Goal: Task Accomplishment & Management: Manage account settings

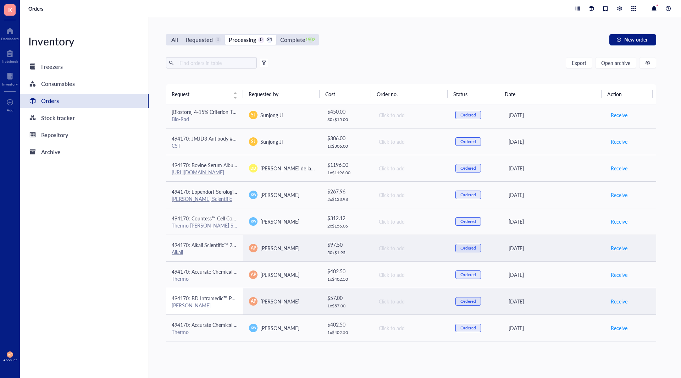
scroll to position [185, 0]
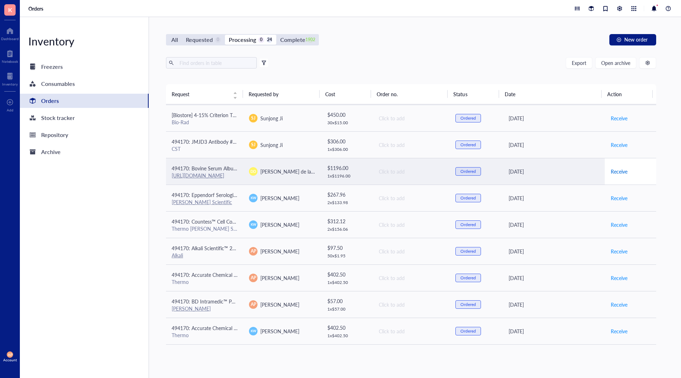
click at [613, 171] on span "Receive" at bounding box center [619, 171] width 17 height 8
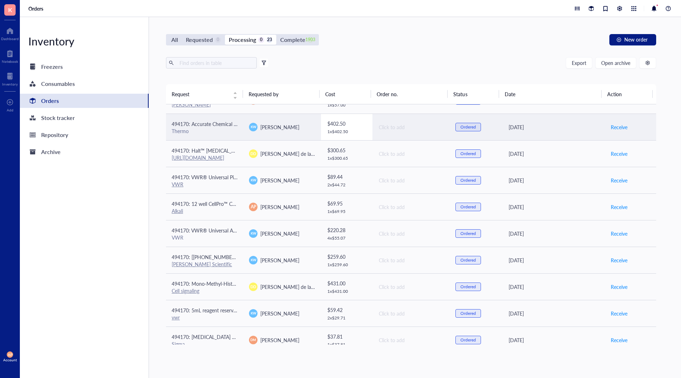
scroll to position [372, 0]
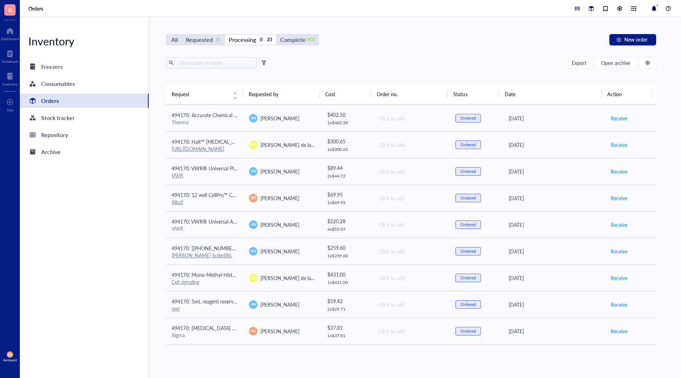
drag, startPoint x: 427, startPoint y: 362, endPoint x: 542, endPoint y: 364, distance: 115.6
click at [529, 369] on div "All Requested 0 Processing 0 23 Complete 1903 New order Export Open archive Fil…" at bounding box center [411, 197] width 524 height 361
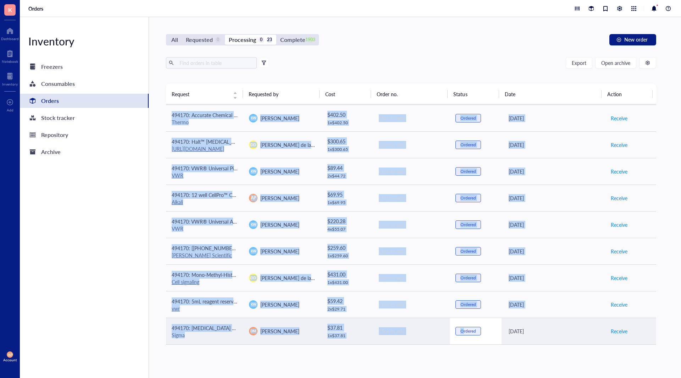
drag, startPoint x: 569, startPoint y: 361, endPoint x: 457, endPoint y: 343, distance: 113.8
click at [458, 343] on div "All Requested 0 Processing 0 23 Complete 1903 New order Export Open archive Fil…" at bounding box center [411, 197] width 524 height 361
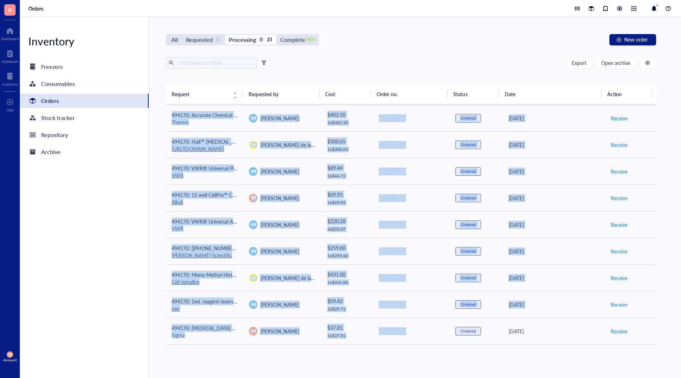
click at [434, 352] on div "Request Requested by Cost Order no. Status Date Action 494170: Thermo Scientifi…" at bounding box center [411, 218] width 490 height 268
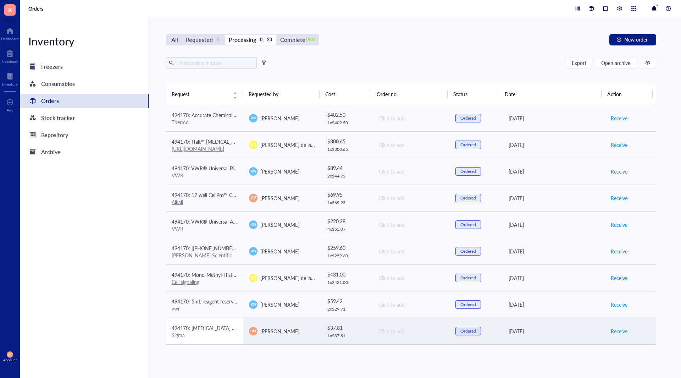
click at [206, 337] on div "Sigma" at bounding box center [205, 334] width 66 height 6
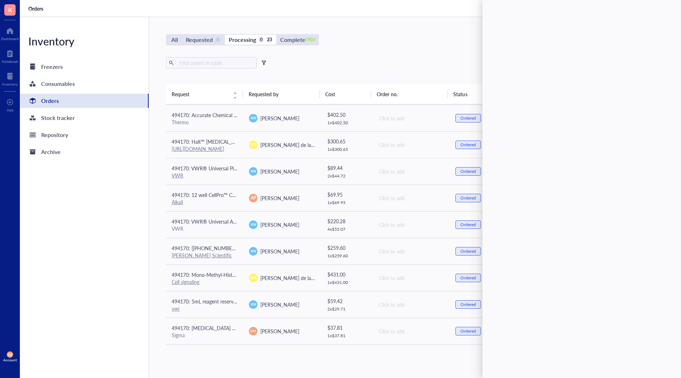
click at [347, 360] on div "All Requested 0 Processing 0 23 Complete 1903 New order Export Open archive Fil…" at bounding box center [411, 197] width 524 height 361
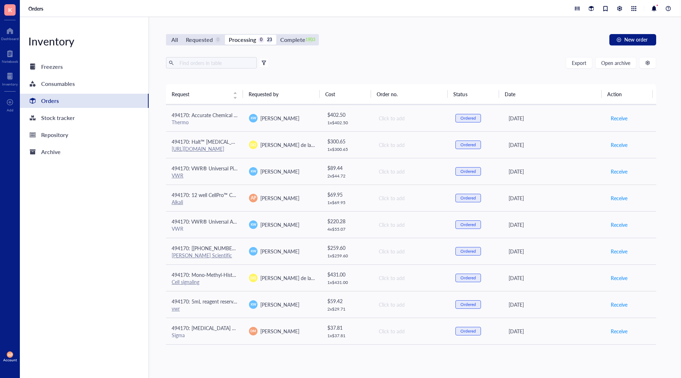
click at [566, 359] on div "All Requested 0 Processing 0 23 Complete 1903 New order Export Open archive Fil…" at bounding box center [411, 197] width 524 height 361
click at [457, 362] on div "All Requested 0 Processing 0 23 Complete 1903 New order Export Open archive Fil…" at bounding box center [411, 197] width 524 height 361
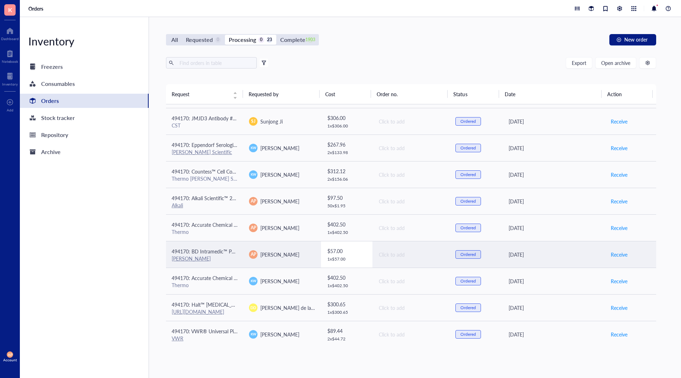
scroll to position [159, 0]
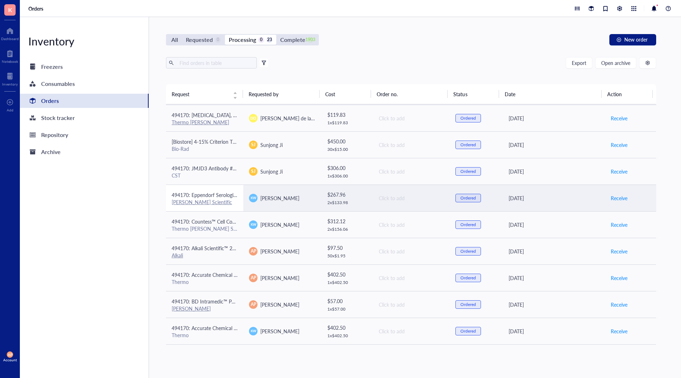
click at [216, 197] on span "494170: Eppendorf Serological Pipets, sterile, free of detectable pyrogens, DNA…" at bounding box center [349, 194] width 355 height 7
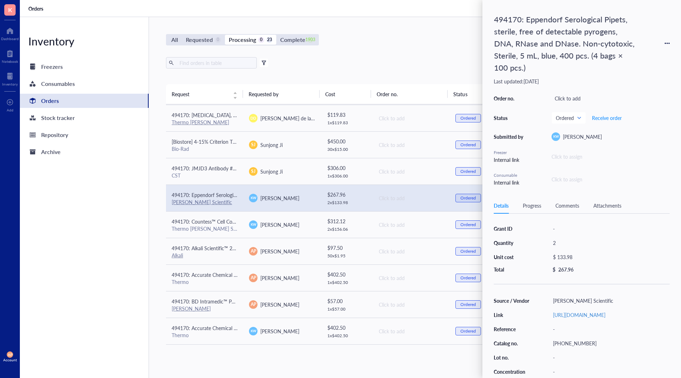
click at [612, 202] on div "Attachments" at bounding box center [607, 205] width 28 height 8
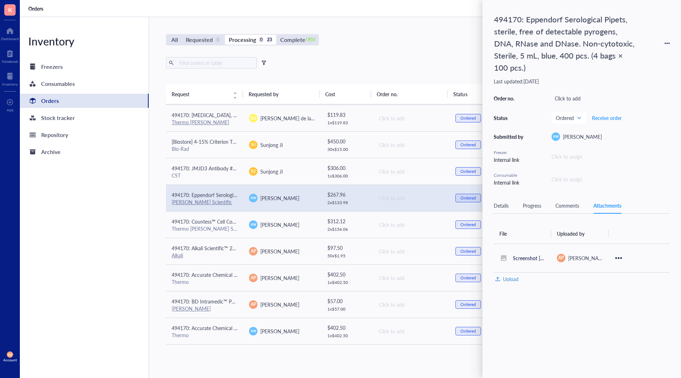
drag, startPoint x: 584, startPoint y: 314, endPoint x: 585, endPoint y: 347, distance: 33.3
click at [585, 347] on div "494170: Eppendorf Serological Pipets, sterile, free of detectable pyrogens, DNA…" at bounding box center [581, 189] width 199 height 378
drag, startPoint x: 585, startPoint y: 347, endPoint x: 555, endPoint y: 369, distance: 37.5
click at [561, 375] on div "494170: Eppendorf Serological Pipets, sterile, free of detectable pyrogens, DNA…" at bounding box center [581, 189] width 199 height 378
click at [577, 205] on div "Comments" at bounding box center [567, 205] width 24 height 8
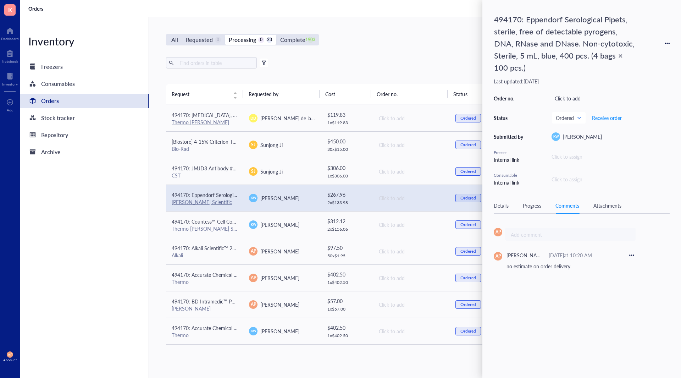
click at [606, 202] on div "Attachments" at bounding box center [607, 205] width 28 height 8
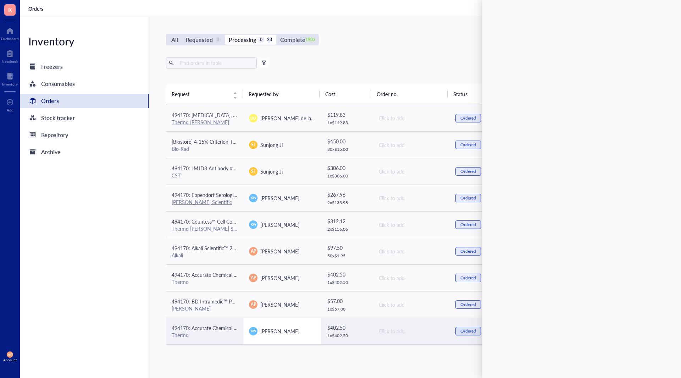
drag, startPoint x: 302, startPoint y: 356, endPoint x: 300, endPoint y: 336, distance: 19.7
click at [304, 355] on div "All Requested 0 Processing 0 23 Complete 1903 New order Export Open archive Fil…" at bounding box center [411, 197] width 524 height 361
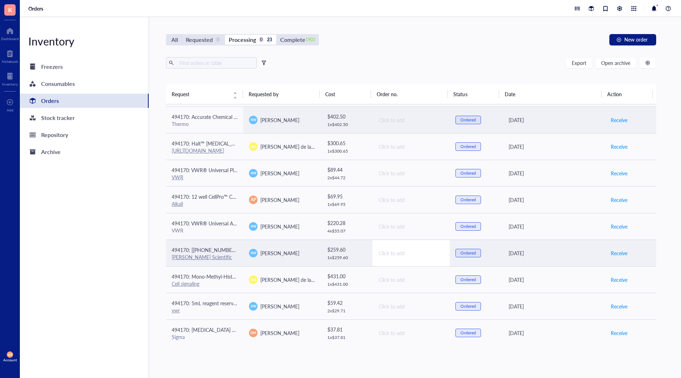
scroll to position [372, 0]
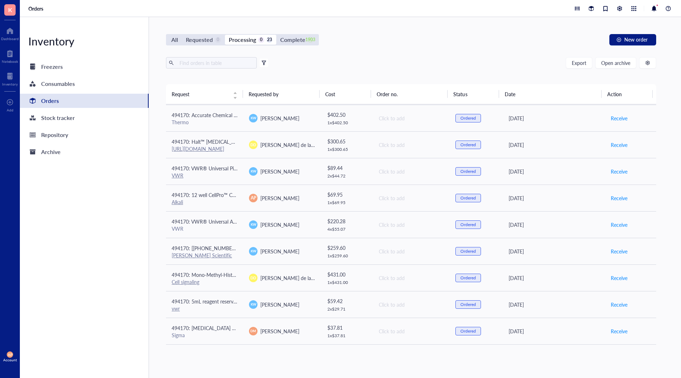
drag, startPoint x: 86, startPoint y: 282, endPoint x: 74, endPoint y: 310, distance: 29.8
click at [74, 310] on div "Inventory Freezers Consumables Orders Stock tracker Repository Archive" at bounding box center [84, 197] width 129 height 361
click at [77, 254] on div "Inventory Freezers Consumables Orders Stock tracker Repository Archive" at bounding box center [84, 197] width 129 height 361
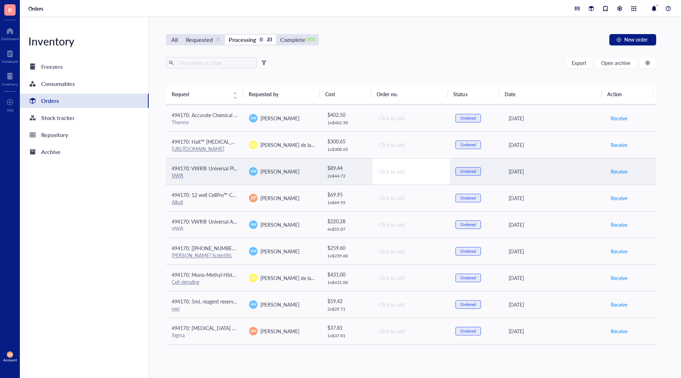
click at [401, 175] on td "Click to add" at bounding box center [410, 171] width 77 height 27
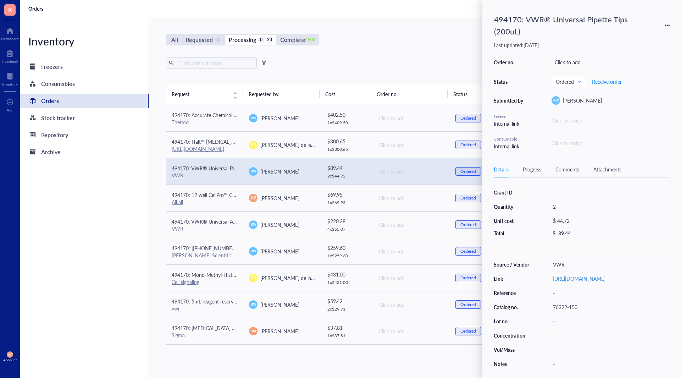
click at [572, 61] on div "Click to add" at bounding box center [610, 62] width 118 height 10
click at [612, 167] on div "Attachments" at bounding box center [607, 169] width 28 height 8
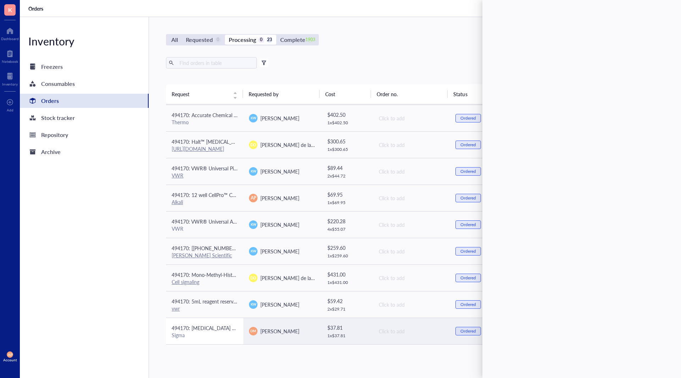
click at [223, 334] on div "Sigma" at bounding box center [205, 334] width 66 height 6
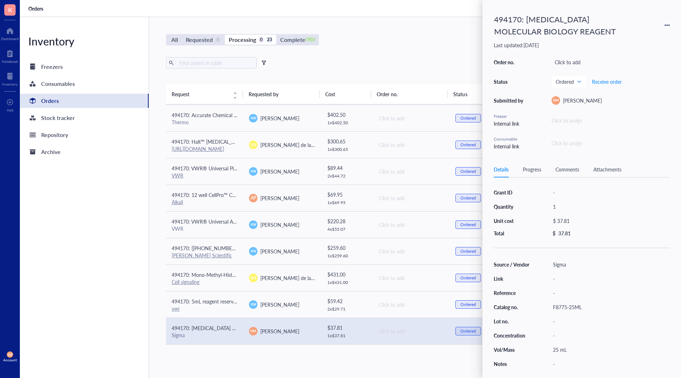
drag, startPoint x: 609, startPoint y: 170, endPoint x: 618, endPoint y: 171, distance: 9.3
click at [612, 170] on div "Attachments" at bounding box center [607, 169] width 28 height 8
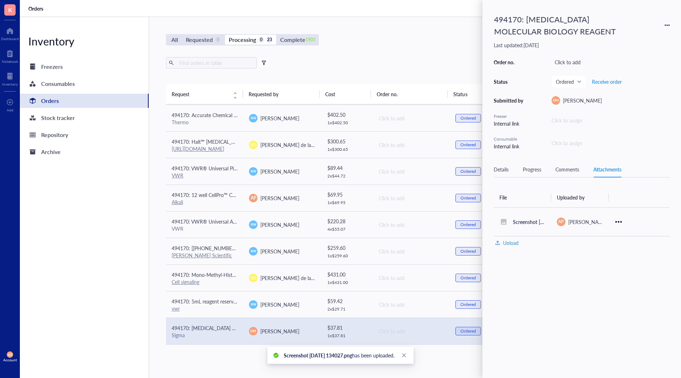
click at [564, 169] on div "Comments" at bounding box center [567, 169] width 24 height 8
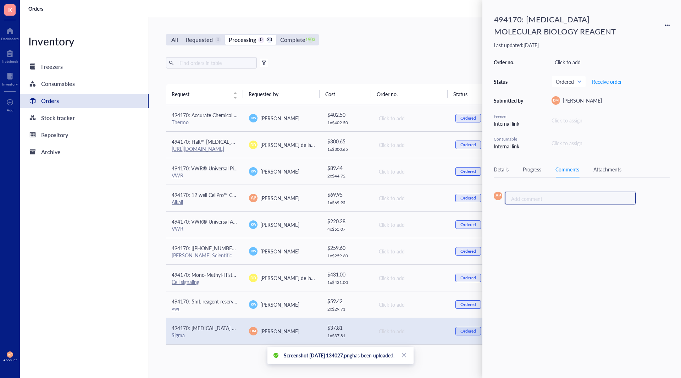
click at [565, 200] on div "Add comment ﻿" at bounding box center [567, 198] width 113 height 7
